Goal: Task Accomplishment & Management: Manage account settings

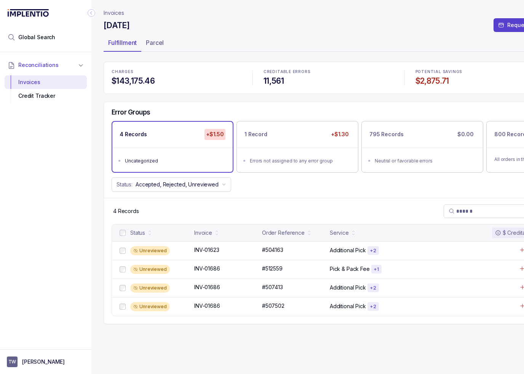
scroll to position [0, 36]
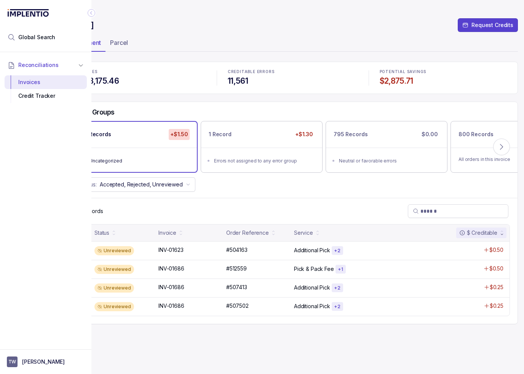
drag, startPoint x: 280, startPoint y: 98, endPoint x: 262, endPoint y: 62, distance: 40.2
click at [279, 98] on div "CHARGES $143,175.46 CREDITABLE ERRORS 11,561 POTENTIAL SAVINGS $2,875.71 Error …" at bounding box center [293, 193] width 450 height 263
click at [90, 12] on icon "Collapse Icon" at bounding box center [92, 13] width 8 height 8
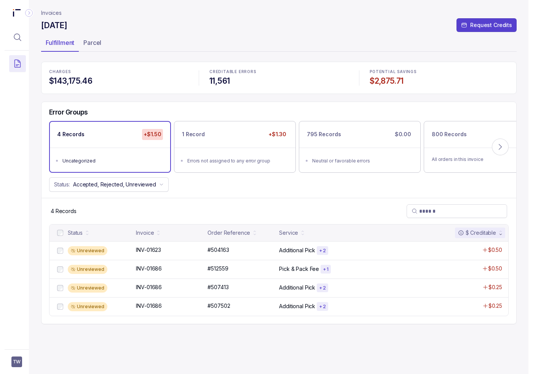
scroll to position [0, 0]
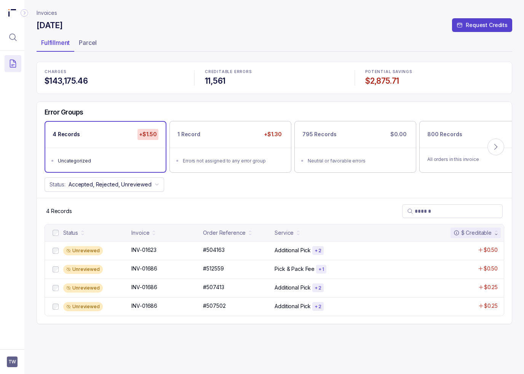
click at [243, 192] on div "Error Groups 4 Records +$1.50 Uncategorized 1 Record +$1.30 Errors not assigned…" at bounding box center [274, 150] width 475 height 96
click at [214, 304] on p "#507502" at bounding box center [214, 306] width 26 height 8
drag, startPoint x: 207, startPoint y: 155, endPoint x: 202, endPoint y: 181, distance: 26.2
click at [207, 156] on li "Errors not assigned to any error group" at bounding box center [236, 160] width 106 height 9
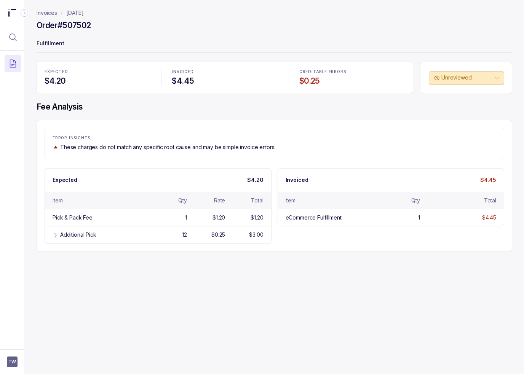
click at [214, 293] on div "Invoices September 2025 Order #507502 Fulfillment EXPECTED $4.20 INVOICED $4.45…" at bounding box center [271, 187] width 494 height 374
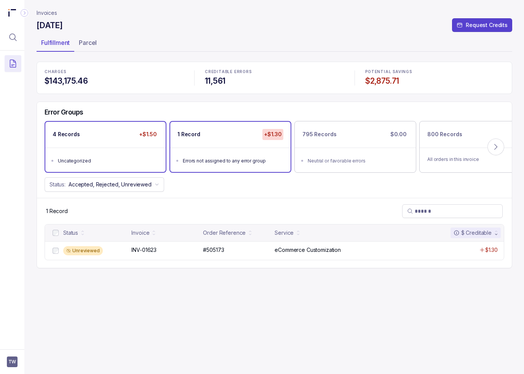
click at [84, 142] on div "4 Records +$1.50" at bounding box center [105, 135] width 120 height 26
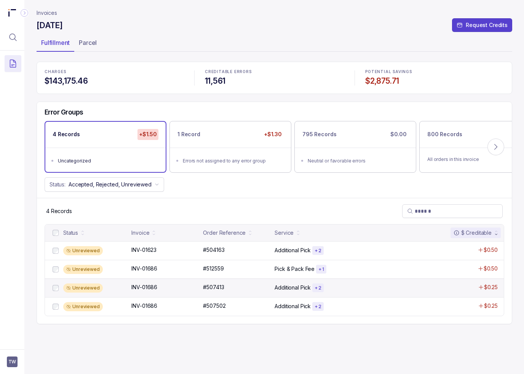
click at [129, 286] on div "Unreviewed INV-01686 INV-01686 #507413 #507413 Additional Pick + 2 $0.25" at bounding box center [274, 288] width 459 height 19
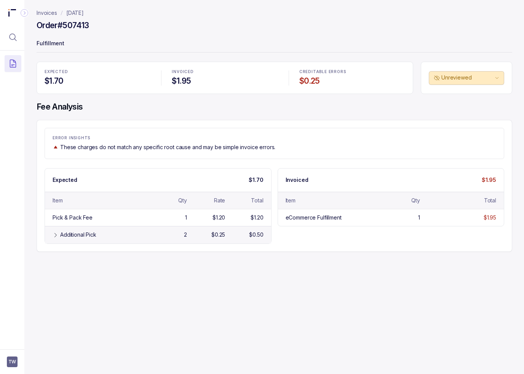
click at [116, 226] on div "Additional Pick 2 $0.25 $0.50" at bounding box center [158, 234] width 226 height 17
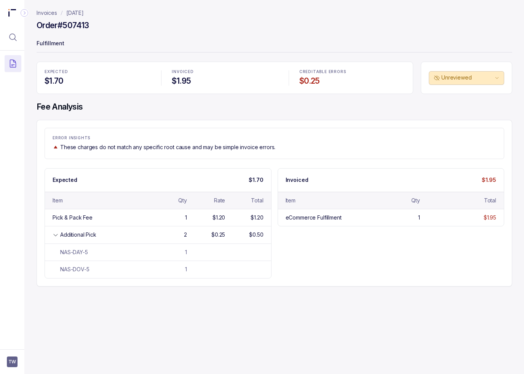
click at [173, 304] on div "Invoices September 2025 Order #507413 Fulfillment EXPECTED $1.70 INVOICED $1.95…" at bounding box center [271, 187] width 494 height 374
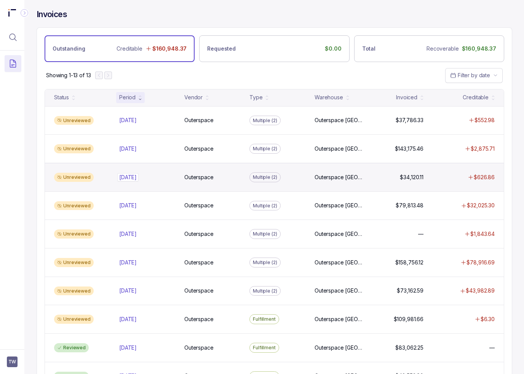
click at [164, 177] on div "Aug 2025 Aug 2025" at bounding box center [147, 178] width 56 height 8
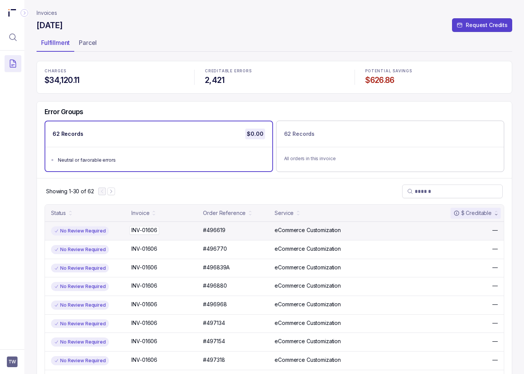
click at [175, 229] on div "INV-01606 INV-01606" at bounding box center [164, 230] width 67 height 8
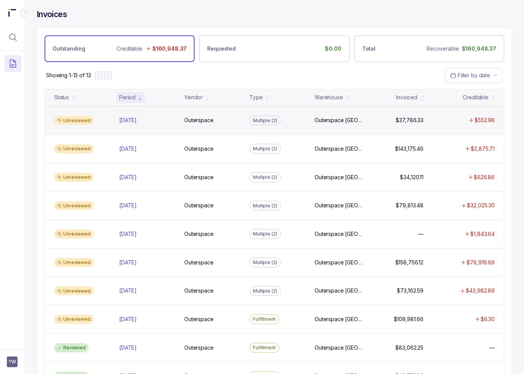
click at [111, 123] on div "Unreviewed" at bounding box center [82, 120] width 62 height 9
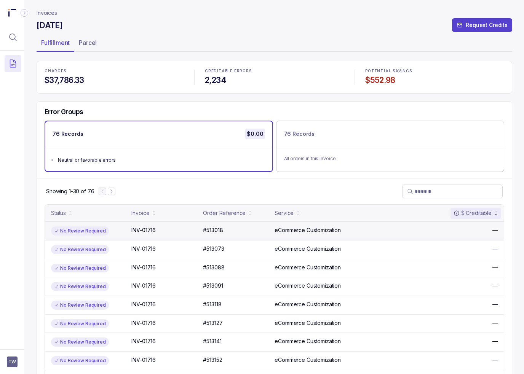
click at [121, 237] on div "No Review Required INV-01716 INV-01716 #513018 #513018 eCommerce Customization —" at bounding box center [274, 231] width 459 height 19
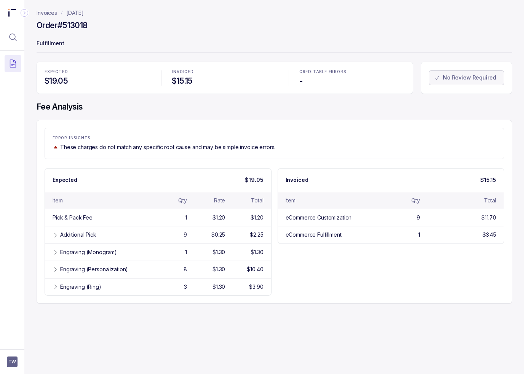
click at [383, 286] on div "Expected $19.05 Item Qty Rate Total Pick & Pack Fee 1 $1.20 $1.20 Additional Pi…" at bounding box center [274, 232] width 459 height 128
click at [12, 142] on div at bounding box center [12, 198] width 24 height 294
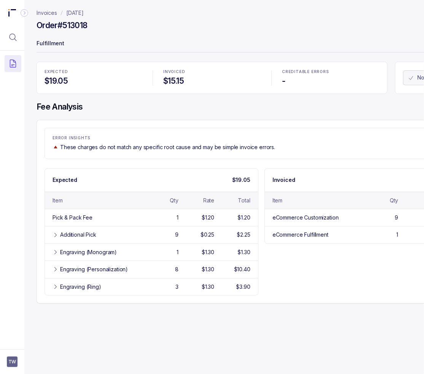
click at [52, 12] on p "Invoices" at bounding box center [47, 13] width 21 height 8
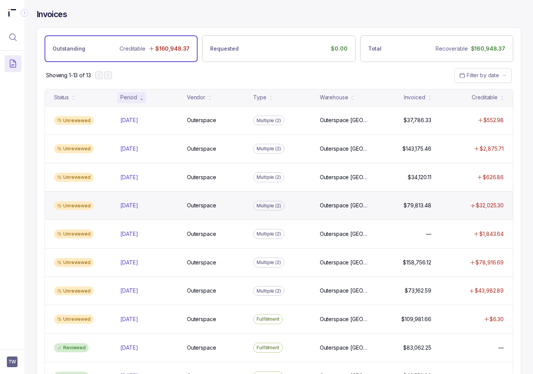
click at [151, 211] on div "Unreviewed Jul 2025 Jul 2025 Outerspace Outerspace Multiple (2) Outerspace Carl…" at bounding box center [279, 205] width 468 height 29
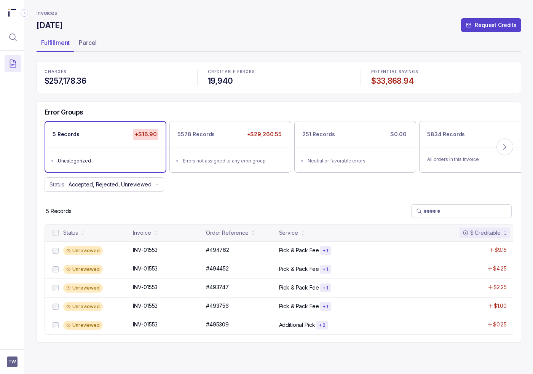
click at [243, 191] on div "Status: Accepted, Rejected, Unreviewed" at bounding box center [279, 184] width 484 height 14
click at [46, 12] on p "Invoices" at bounding box center [47, 13] width 21 height 8
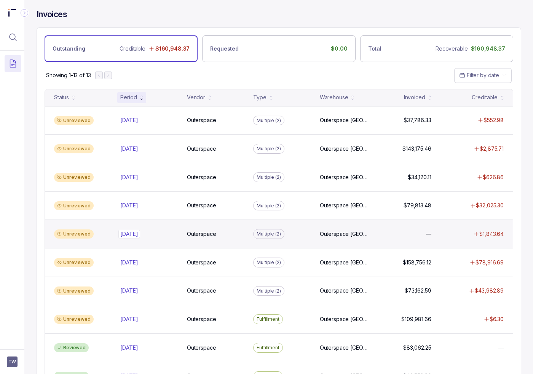
click at [169, 235] on div "Jul 2025 Jul 2025" at bounding box center [148, 234] width 57 height 8
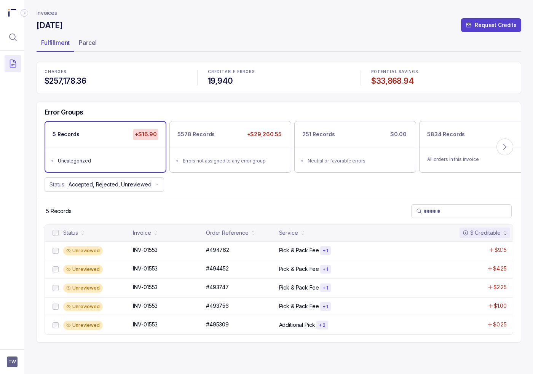
click at [202, 185] on div "Status: Accepted, Rejected, Unreviewed" at bounding box center [279, 184] width 484 height 14
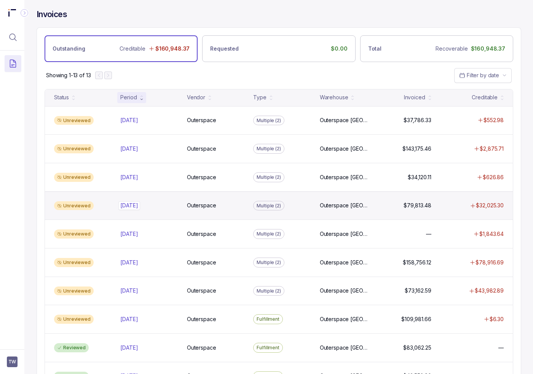
click at [136, 204] on div "Jul 2025 Jul 2025" at bounding box center [129, 206] width 18 height 8
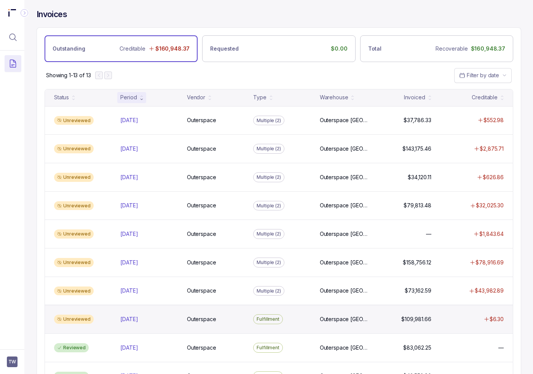
click at [139, 311] on div "Unreviewed Apr 2025 Apr 2025 Outerspace Outerspace Fulfillment Outerspace Carls…" at bounding box center [279, 319] width 468 height 29
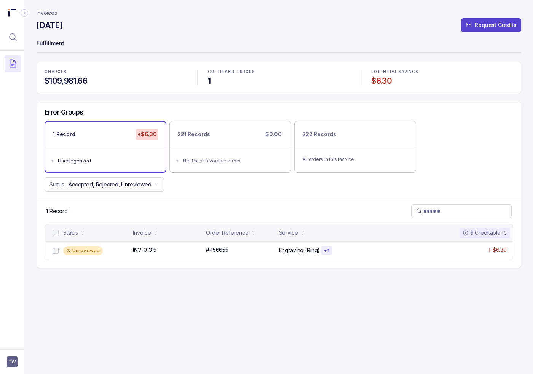
click at [259, 178] on div "Status: Accepted, Rejected, Unreviewed" at bounding box center [279, 184] width 484 height 14
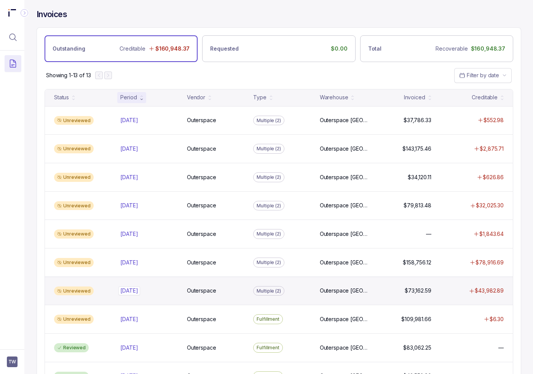
click at [127, 287] on div "May 2025 May 2025" at bounding box center [129, 291] width 18 height 8
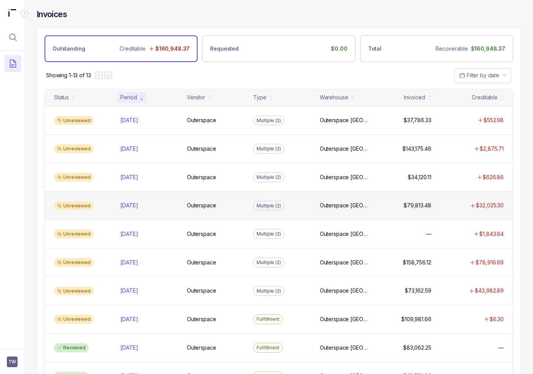
click at [159, 195] on div "Unreviewed Jul 2025 Jul 2025 Outerspace Outerspace Multiple (2) Outerspace Carl…" at bounding box center [279, 205] width 468 height 29
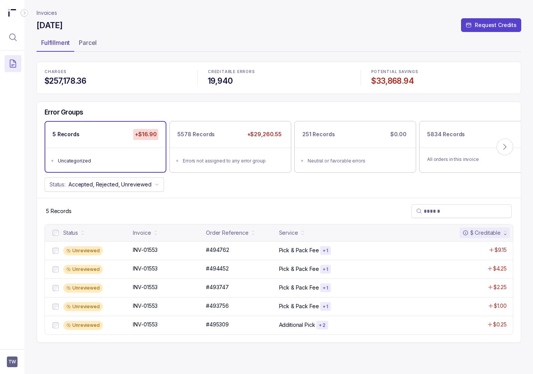
click at [225, 193] on div "Error Groups 5 Records +$16.90 Uncategorized 5578 Records +$29,260.55 Errors no…" at bounding box center [279, 150] width 484 height 96
click at [53, 12] on p "Invoices" at bounding box center [47, 13] width 21 height 8
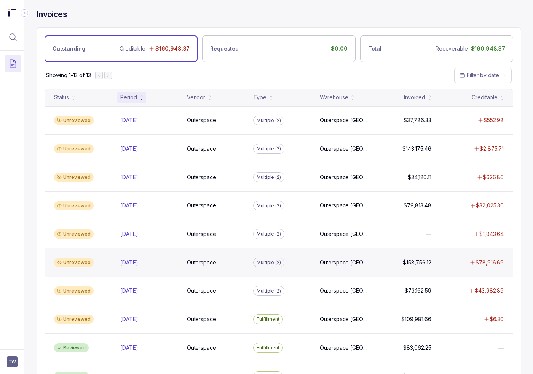
click at [171, 253] on div "Unreviewed Jun 2025 Jun 2025 Outerspace Outerspace Multiple (2) Outerspace Carl…" at bounding box center [279, 262] width 468 height 29
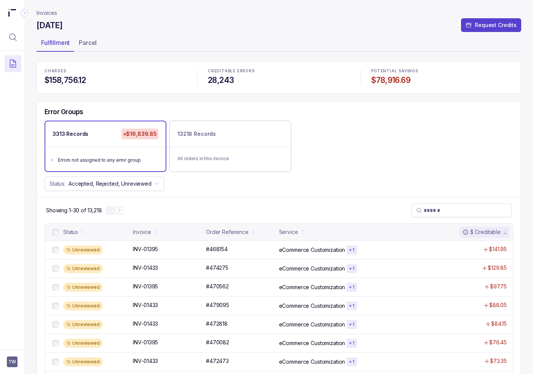
click at [405, 147] on div "3313 Records +$16,839.85 Errors not assigned to any error group 13218 Records A…" at bounding box center [279, 146] width 484 height 51
click at [50, 13] on p "Invoices" at bounding box center [47, 13] width 21 height 8
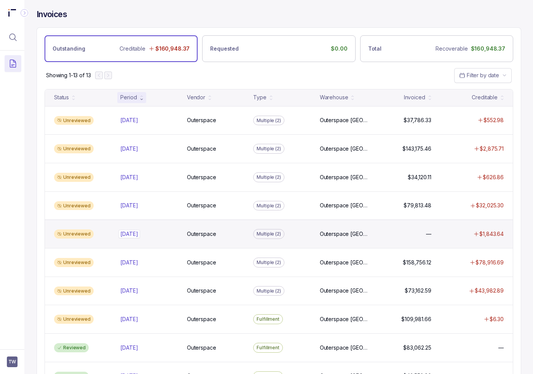
click at [174, 230] on div "Jul 2025 Jul 2025" at bounding box center [148, 234] width 57 height 8
click at [164, 236] on div "Unreviewed Jul 2025 Jul 2025 Outerspace Outerspace Multiple (2) Outerspace Carl…" at bounding box center [279, 234] width 468 height 29
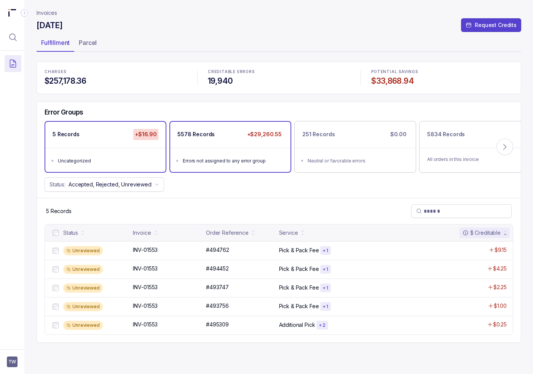
click at [217, 150] on ul "Errors not assigned to any error group" at bounding box center [230, 160] width 120 height 24
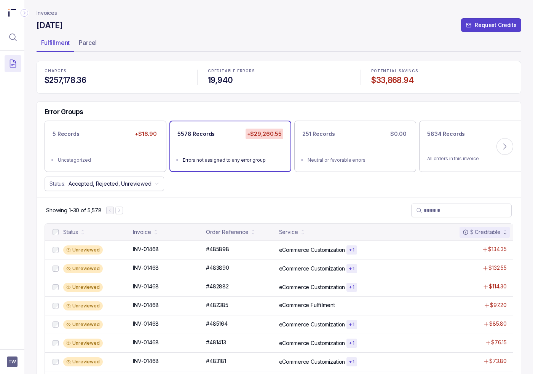
click at [50, 12] on p "Invoices" at bounding box center [47, 13] width 21 height 8
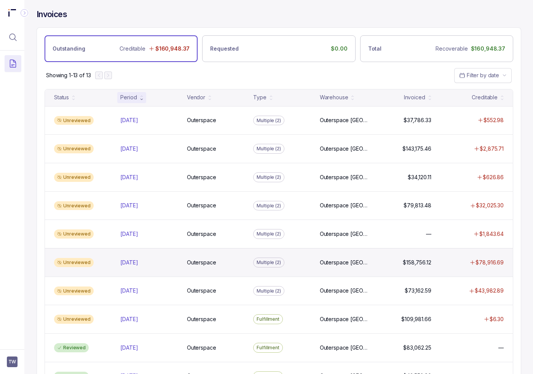
click at [237, 266] on div "Unreviewed Jun 2025 Jun 2025 Outerspace Outerspace Multiple (2) Outerspace Carl…" at bounding box center [279, 262] width 468 height 29
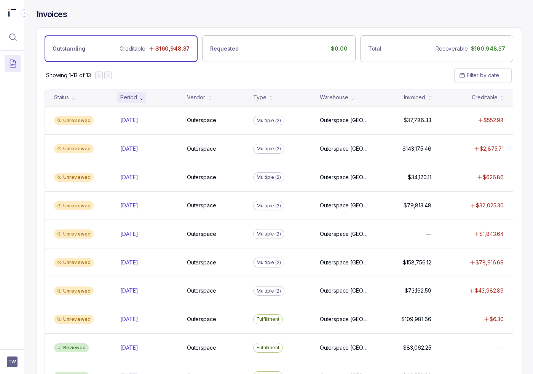
click at [135, 67] on div "Showing 1-13 of 13 Filter by date" at bounding box center [279, 75] width 484 height 27
click at [132, 25] on div "Invoices" at bounding box center [279, 18] width 485 height 18
click at [171, 68] on div "Showing 1-13 of 13 Filter by date" at bounding box center [279, 75] width 484 height 27
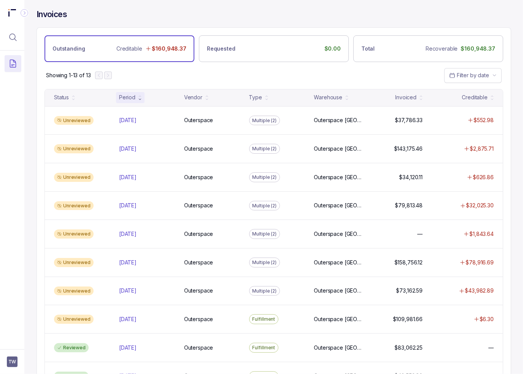
click at [131, 21] on div "Invoices" at bounding box center [274, 18] width 475 height 18
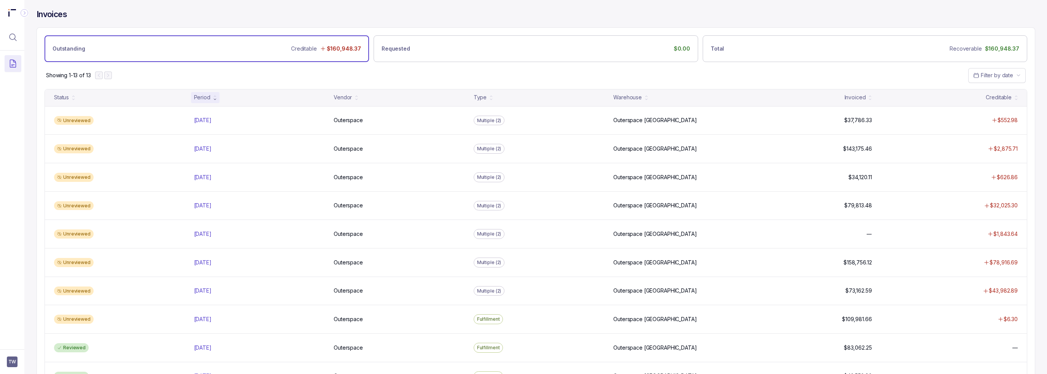
click at [436, 75] on div "Showing 1-13 of 13 Filter by date" at bounding box center [536, 75] width 998 height 27
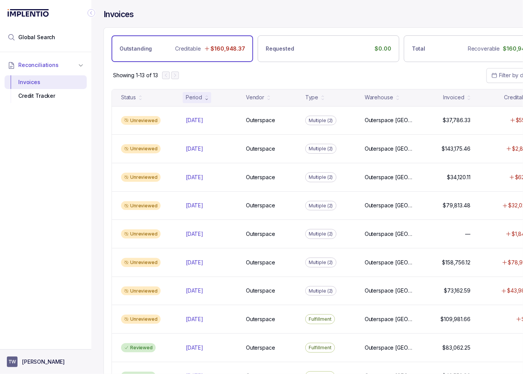
click at [31, 360] on p "[PERSON_NAME]" at bounding box center [43, 362] width 43 height 8
click at [28, 340] on li "Logout" at bounding box center [45, 345] width 78 height 12
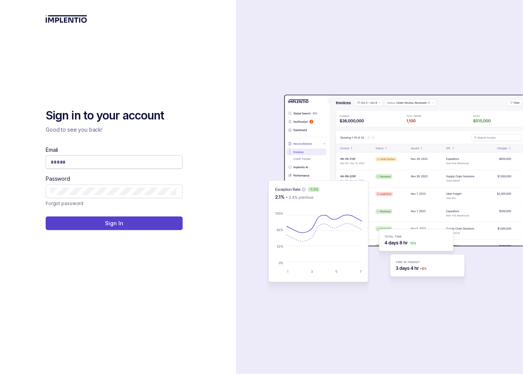
click at [108, 164] on input "Email" at bounding box center [114, 162] width 126 height 8
click at [0, 374] on com-1password-button at bounding box center [0, 374] width 0 height 0
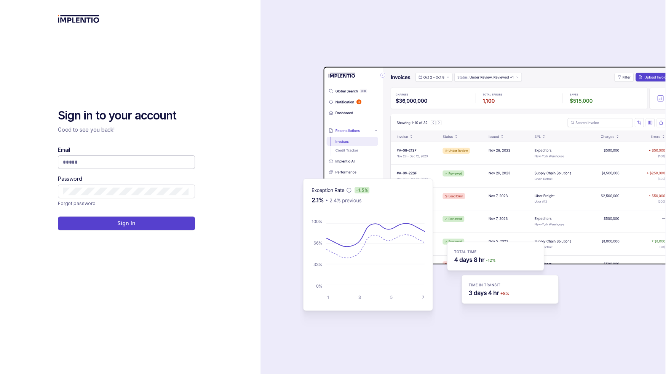
click at [139, 161] on input "Email" at bounding box center [126, 162] width 126 height 8
type input "**********"
